Goal: Information Seeking & Learning: Check status

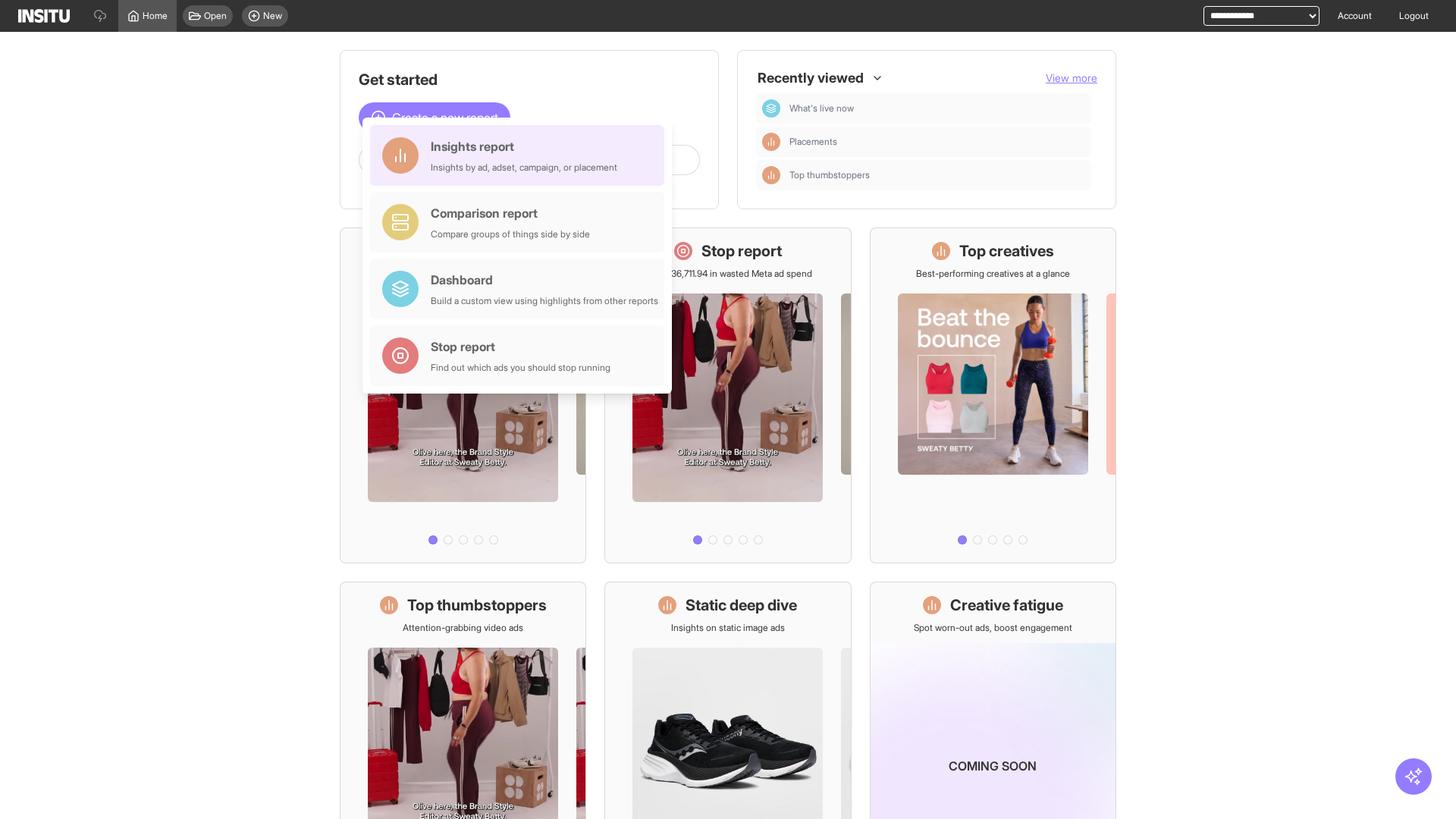
click at [521, 156] on div "Insights report Insights by ad, adset, campaign, or placement" at bounding box center [524, 155] width 186 height 36
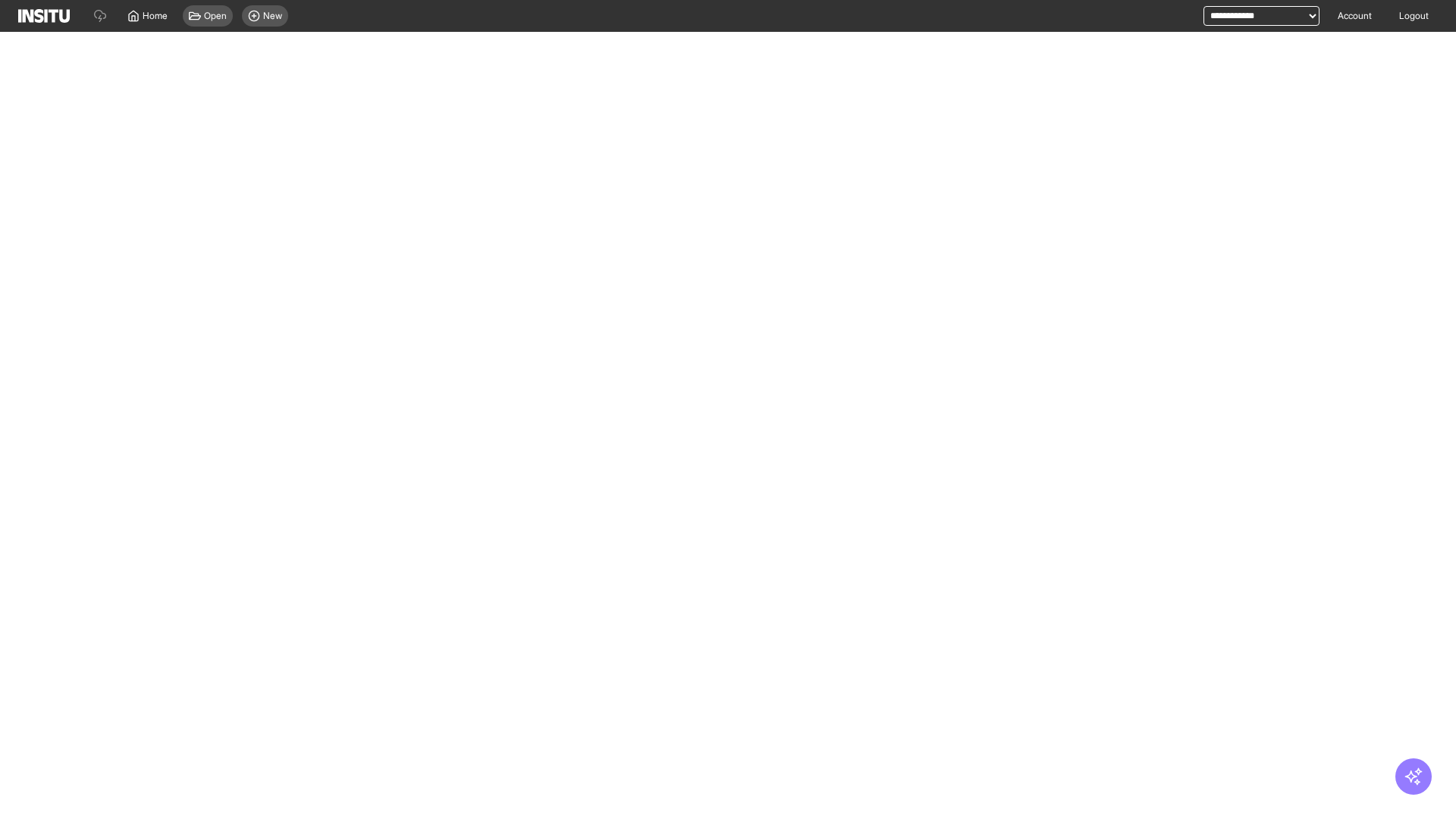
select select "**"
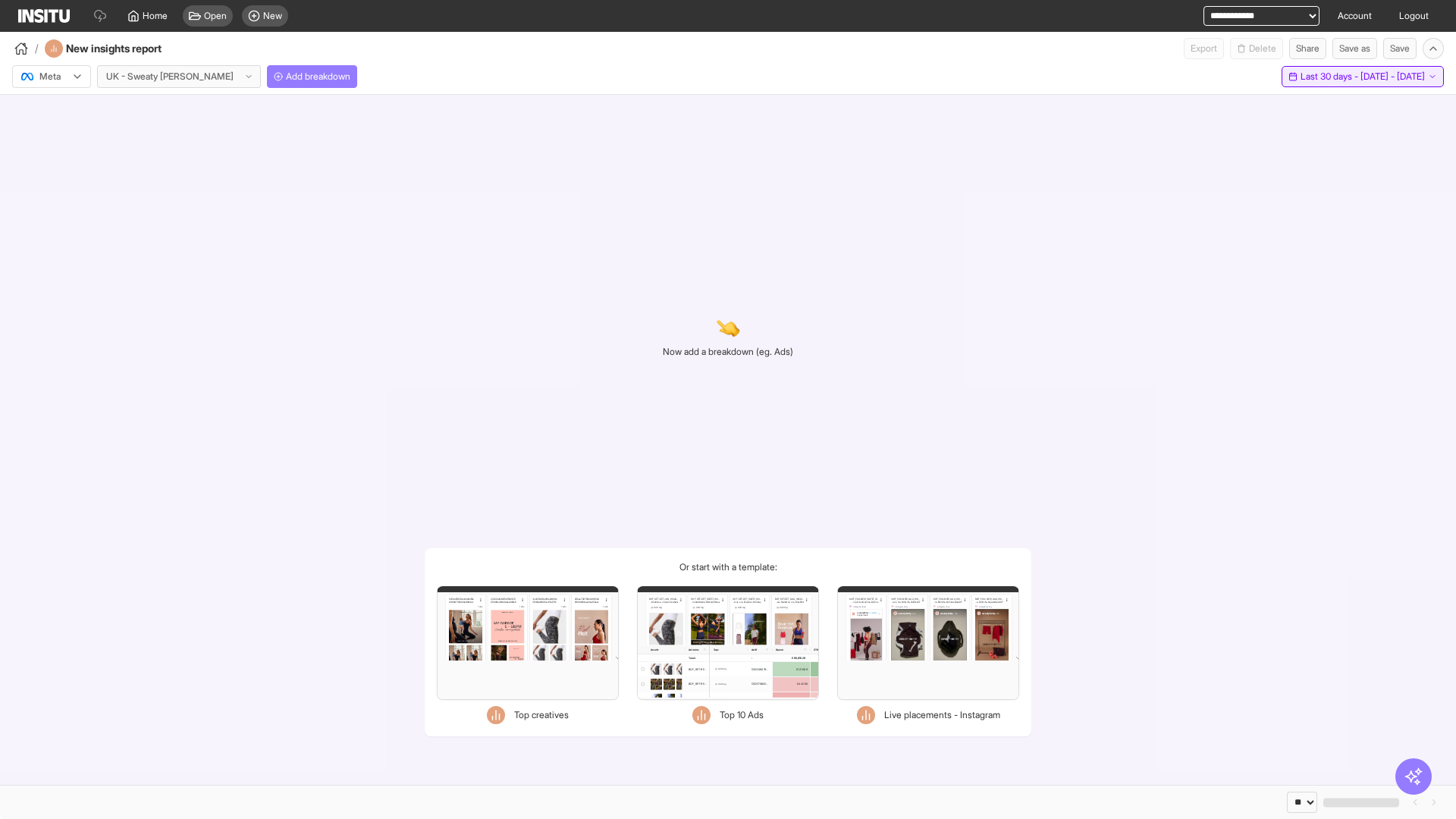
click at [1328, 76] on span "Last 30 days - [DATE] - [DATE]" at bounding box center [1362, 77] width 124 height 12
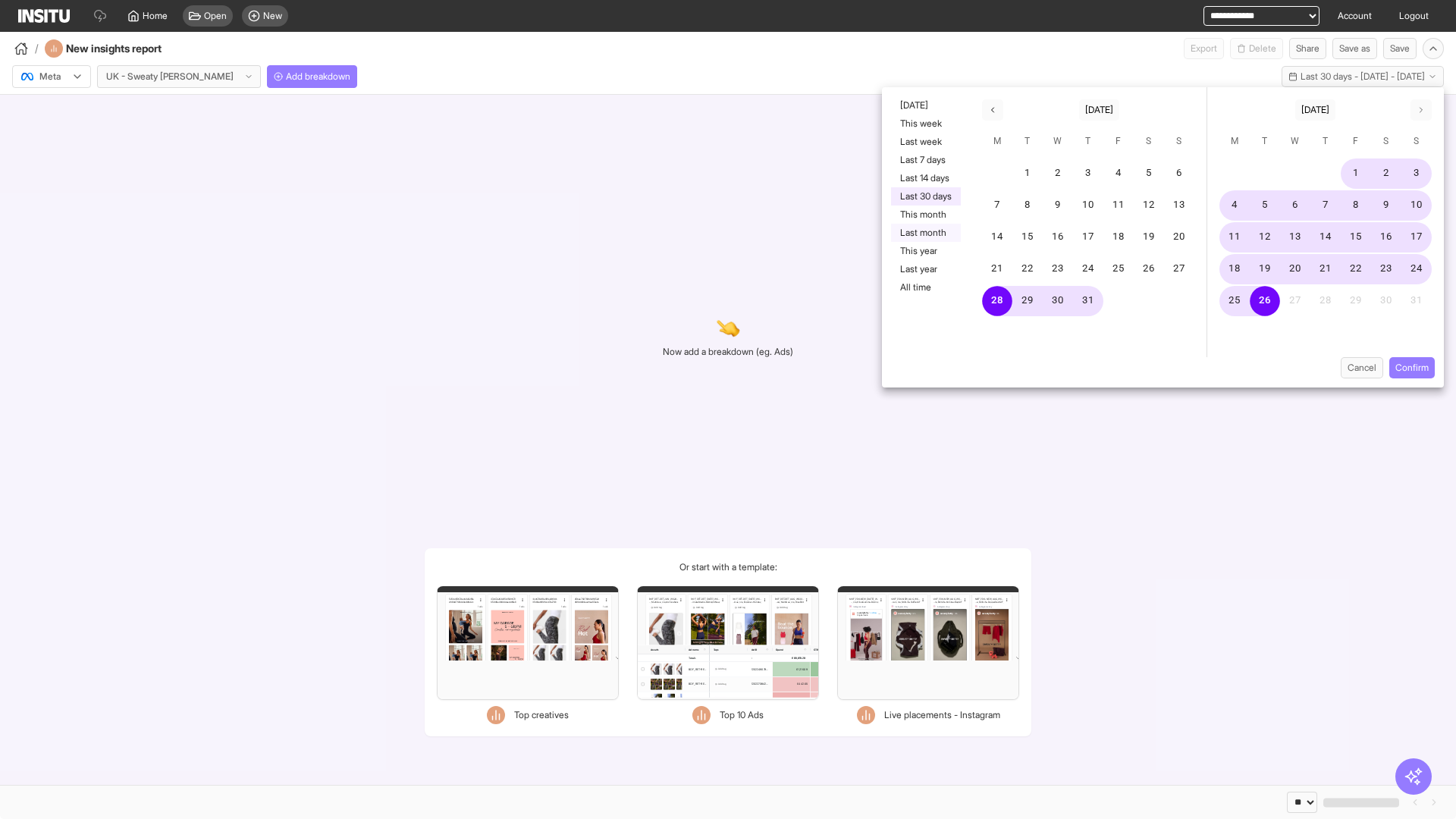
click at [924, 233] on button "Last month" at bounding box center [926, 233] width 70 height 18
